Goal: Book appointment/travel/reservation

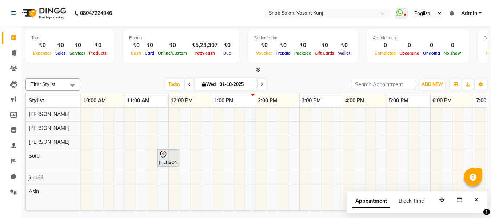
scroll to position [0, 28]
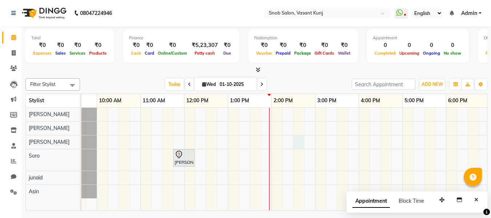
click at [298, 144] on div "[PERSON_NAME] Sir, TK01, 11:45 AM-12:15 PM, Hair Cut [DEMOGRAPHIC_DATA]" at bounding box center [336, 159] width 567 height 103
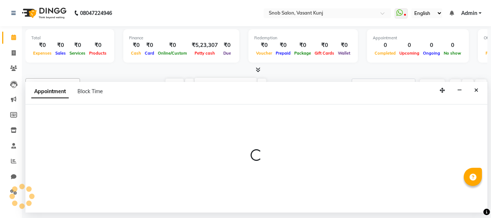
select select "62197"
select select "tentative"
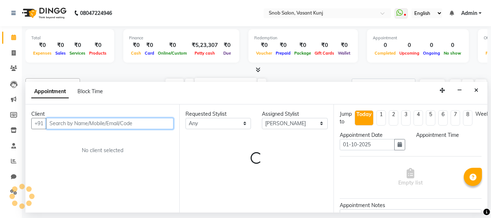
select select "870"
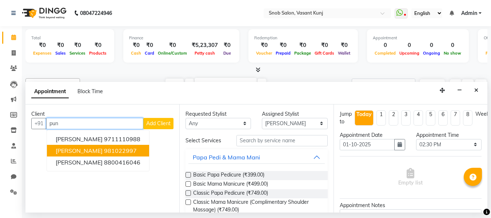
click at [101, 151] on span "[PERSON_NAME]" at bounding box center [79, 150] width 47 height 7
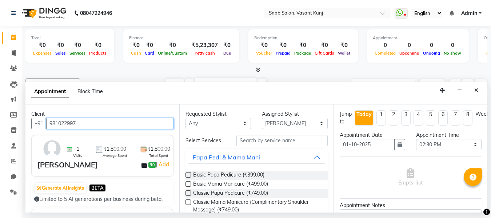
type input "981022997"
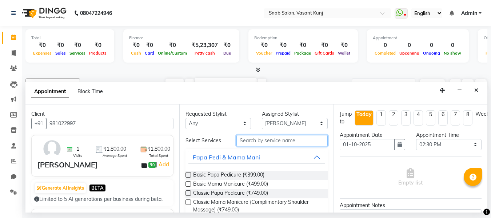
click at [269, 137] on input "text" at bounding box center [281, 140] width 91 height 11
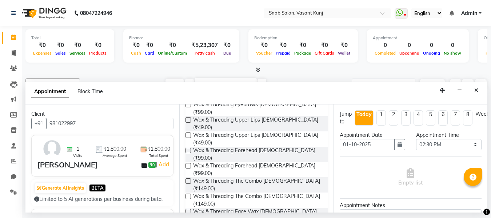
scroll to position [122, 0]
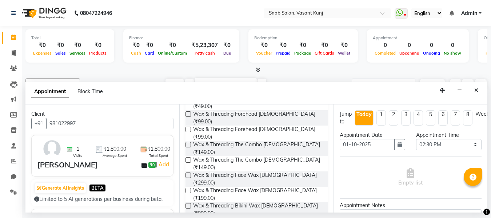
type input "wax"
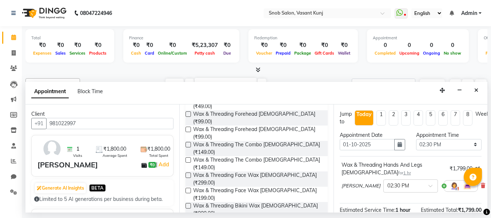
checkbox input "false"
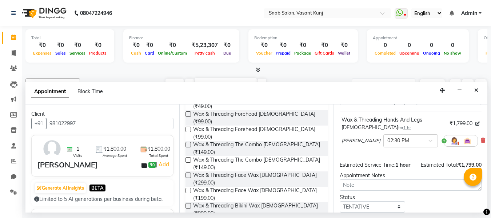
scroll to position [97, 0]
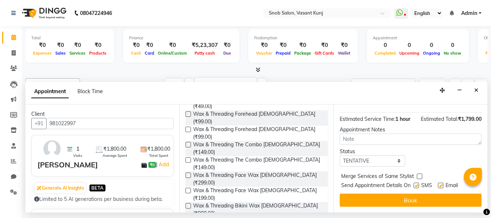
click at [354, 195] on button "Book" at bounding box center [411, 199] width 142 height 13
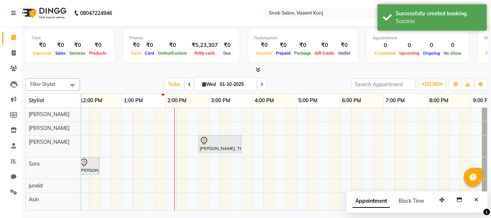
scroll to position [0, 101]
